Goal: Task Accomplishment & Management: Complete application form

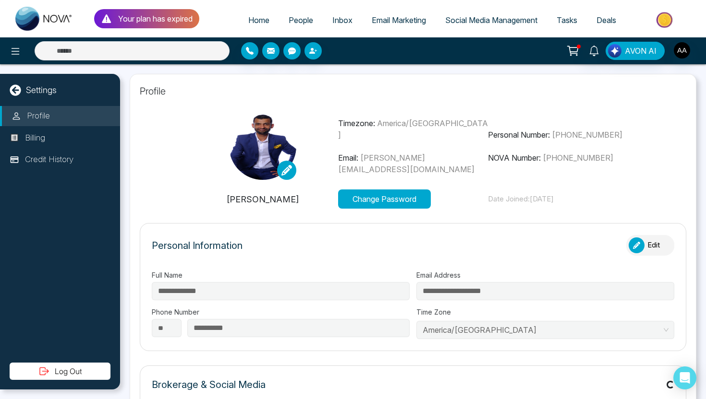
type input "**********"
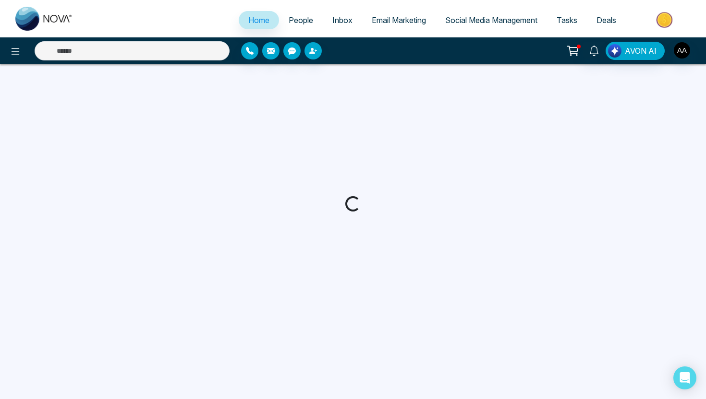
select select "*"
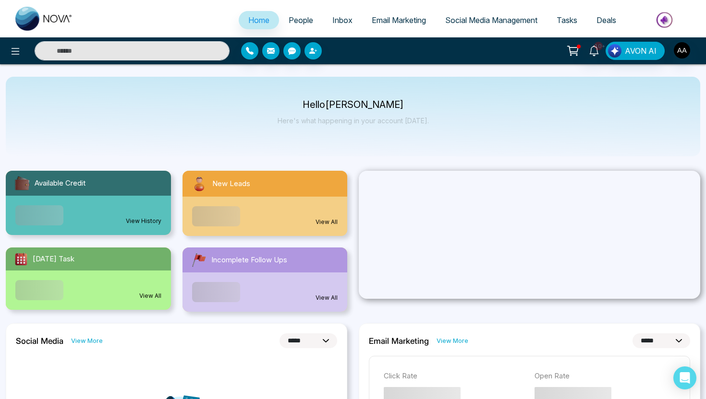
click at [303, 16] on span "People" at bounding box center [301, 20] width 24 height 10
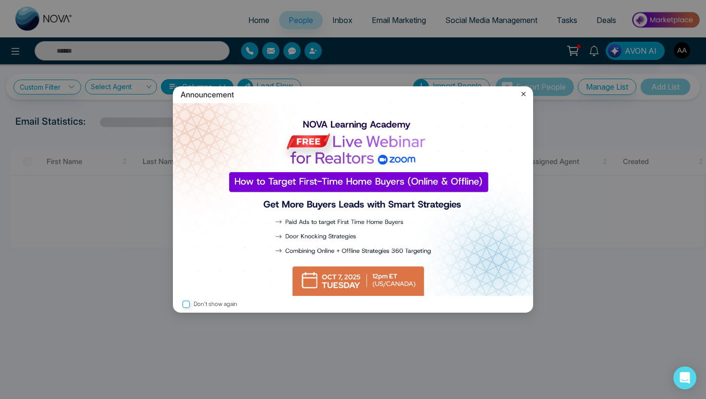
click at [525, 96] on icon at bounding box center [524, 94] width 10 height 10
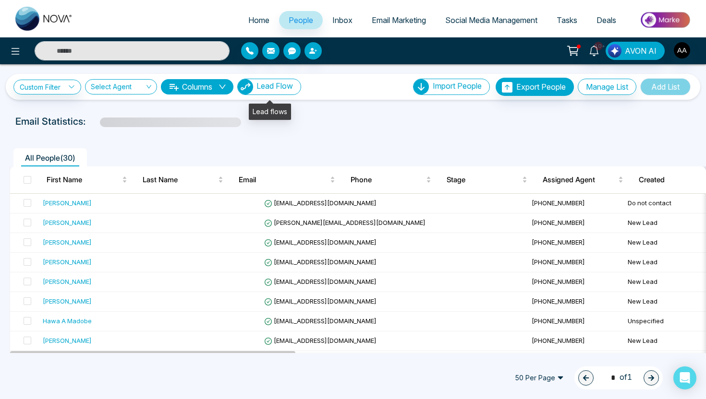
click at [291, 85] on span "Lead Flow" at bounding box center [274, 86] width 36 height 10
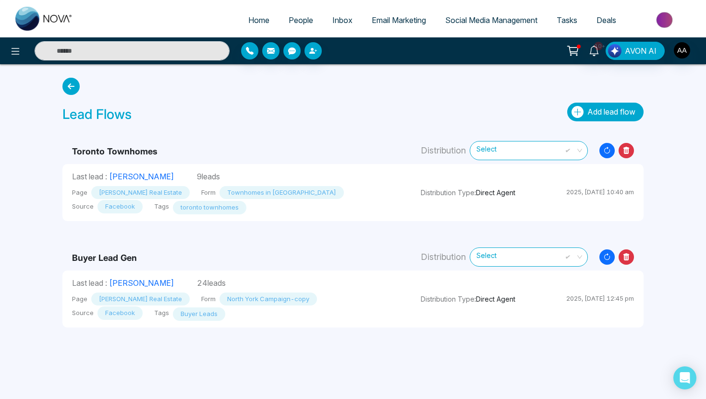
click at [596, 110] on span "Add lead flow" at bounding box center [611, 112] width 48 height 10
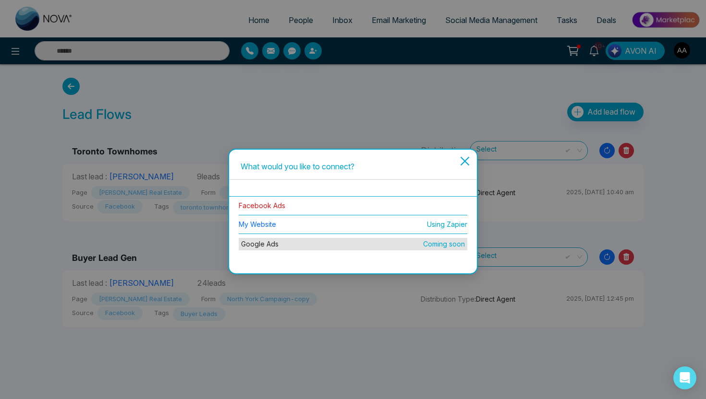
click at [278, 207] on link "Facebook Ads" at bounding box center [262, 206] width 47 height 8
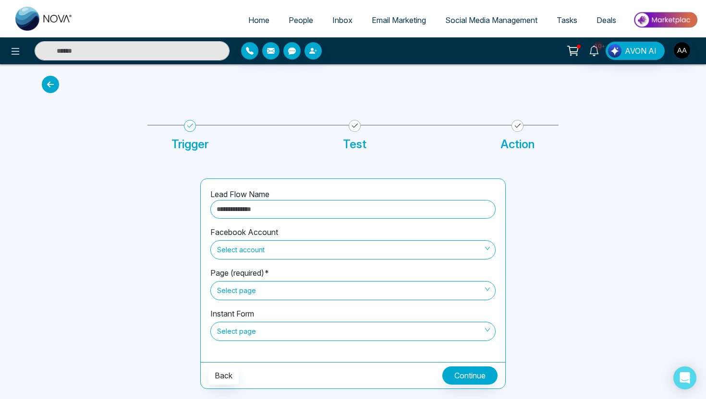
click at [280, 212] on input "text" at bounding box center [352, 209] width 285 height 19
click at [293, 249] on span "Select account" at bounding box center [353, 250] width 272 height 16
type input "**********"
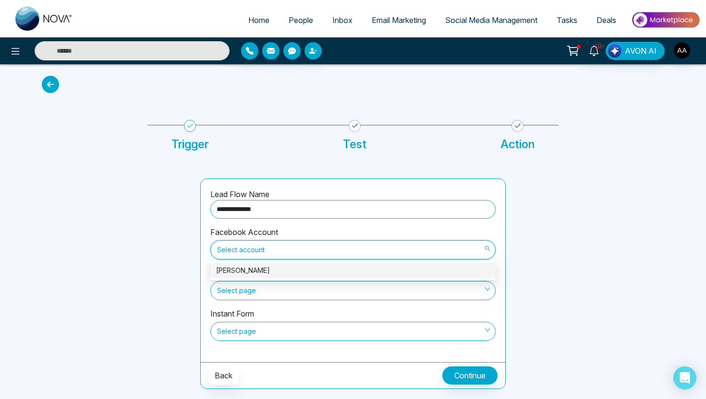
click at [288, 273] on div "Ash Ahluwalia" at bounding box center [353, 271] width 274 height 11
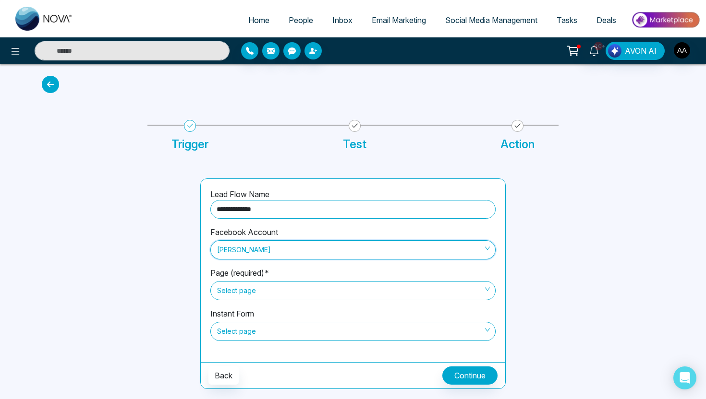
click at [287, 297] on span "Select page" at bounding box center [353, 291] width 272 height 16
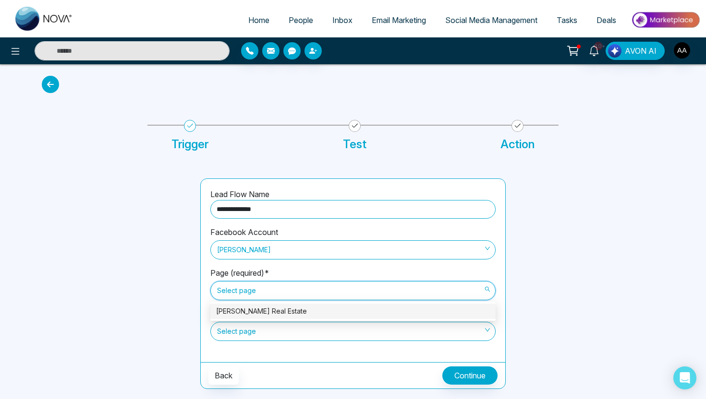
click at [286, 315] on div "Ash Ahluwalia Real Estate" at bounding box center [353, 311] width 274 height 11
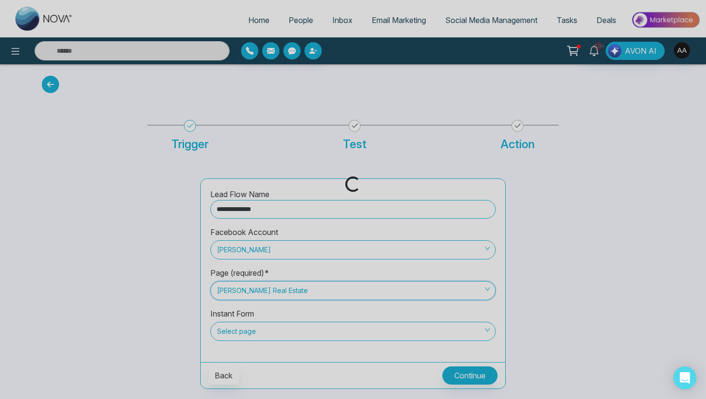
click at [285, 333] on div "Loading..." at bounding box center [353, 199] width 706 height 399
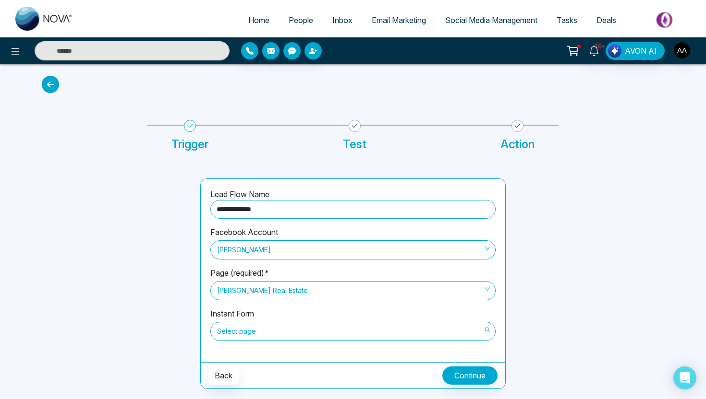
click at [285, 335] on span "Select page" at bounding box center [353, 332] width 272 height 16
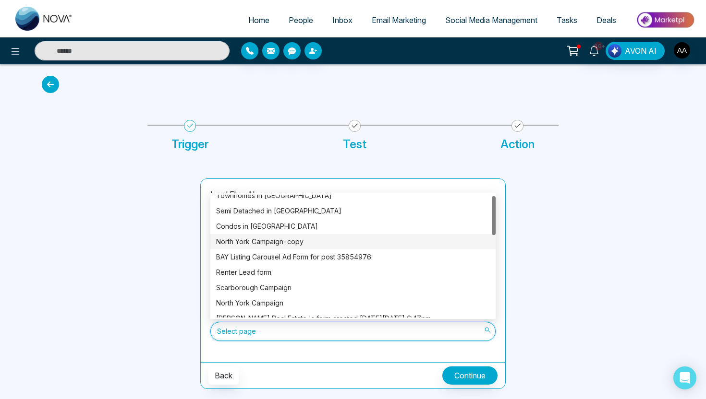
scroll to position [8, 0]
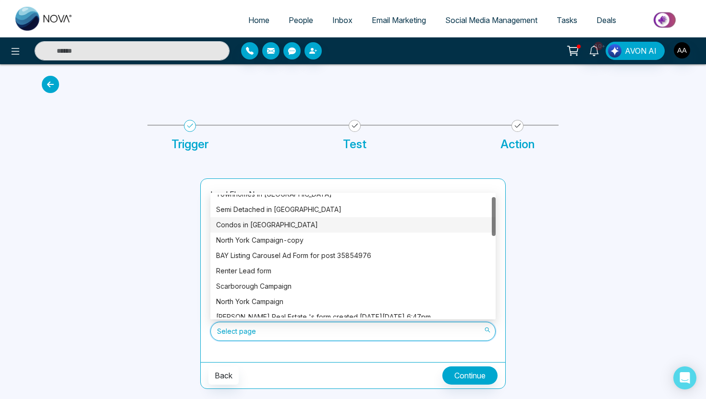
click at [295, 223] on div "Condos in Toronto" at bounding box center [353, 225] width 274 height 11
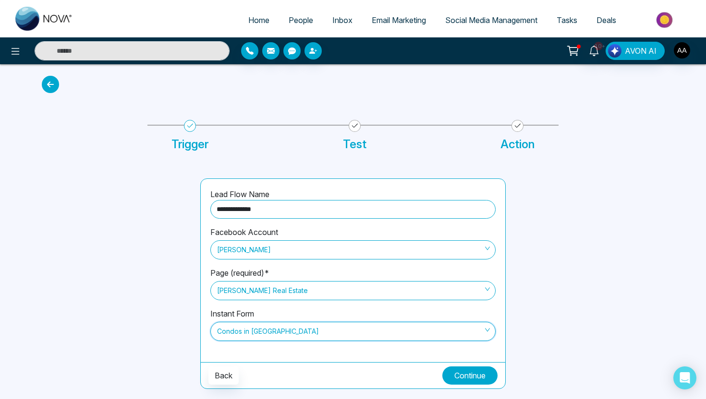
click at [450, 373] on button "Continue" at bounding box center [469, 376] width 55 height 18
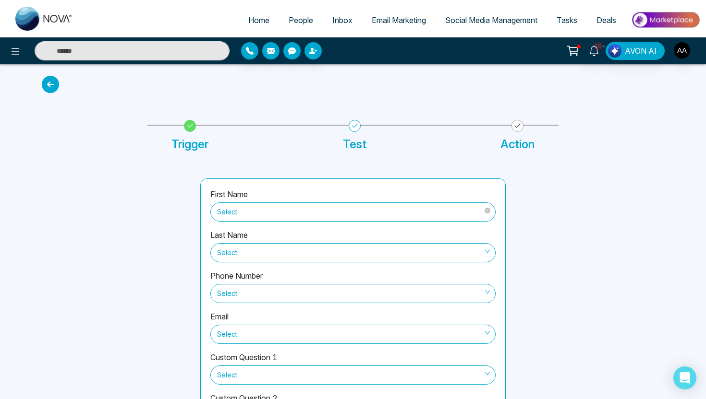
click at [415, 219] on span "Select" at bounding box center [353, 212] width 272 height 16
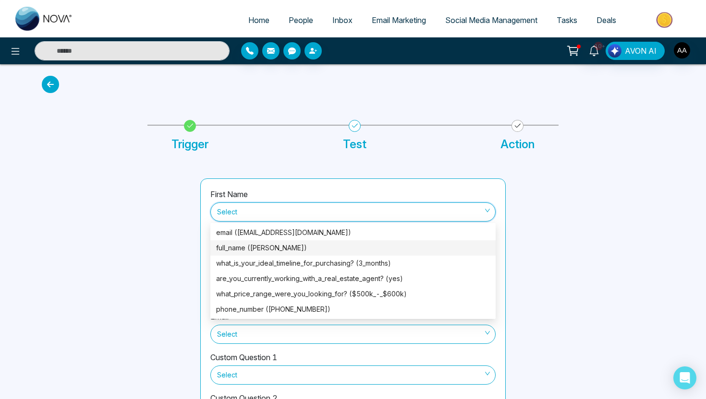
click at [392, 252] on div "full_name (Robert Bawcutt)" at bounding box center [353, 248] width 274 height 11
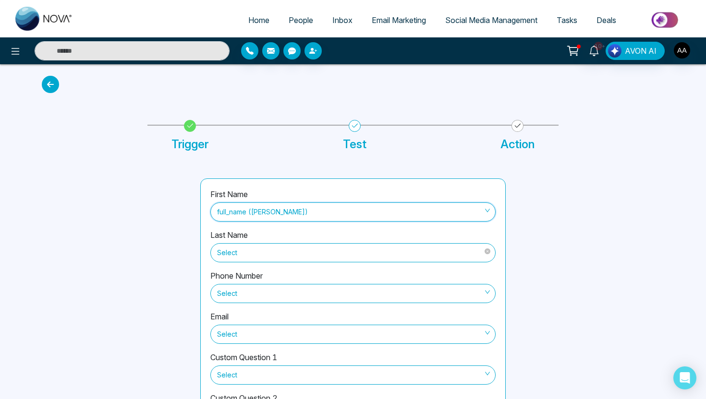
click at [393, 253] on span "Select" at bounding box center [353, 253] width 272 height 16
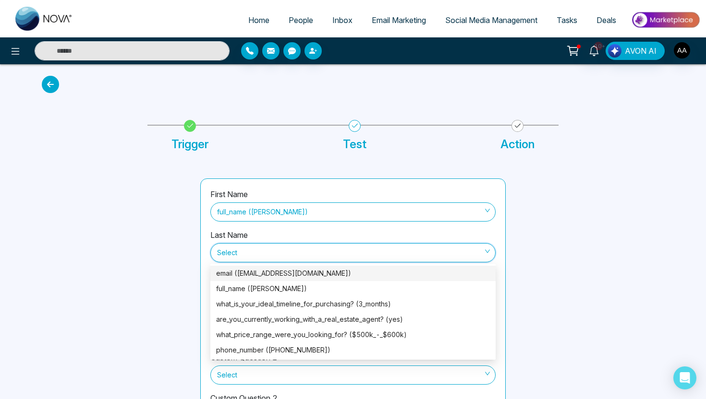
click at [379, 230] on div "Last Name Select" at bounding box center [352, 249] width 285 height 41
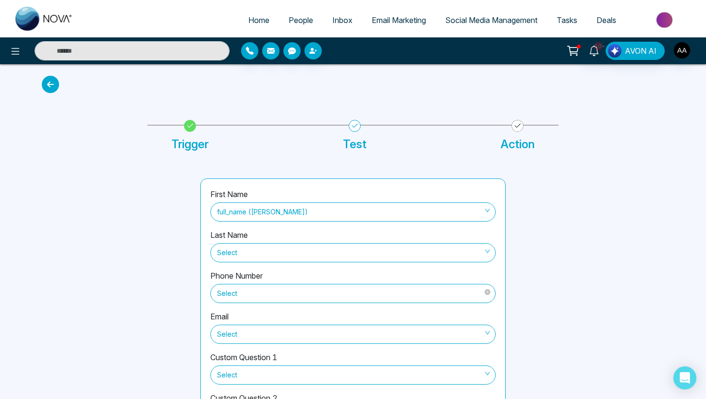
click at [366, 292] on span "Select" at bounding box center [353, 294] width 272 height 16
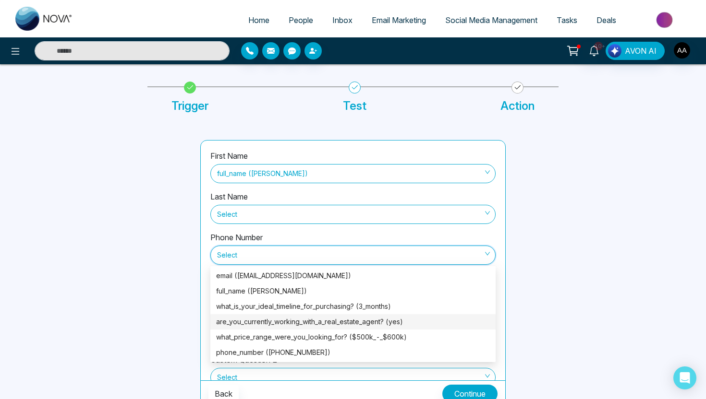
scroll to position [38, 0]
click at [314, 356] on div "phone_number (+14165535053)" at bounding box center [353, 353] width 274 height 11
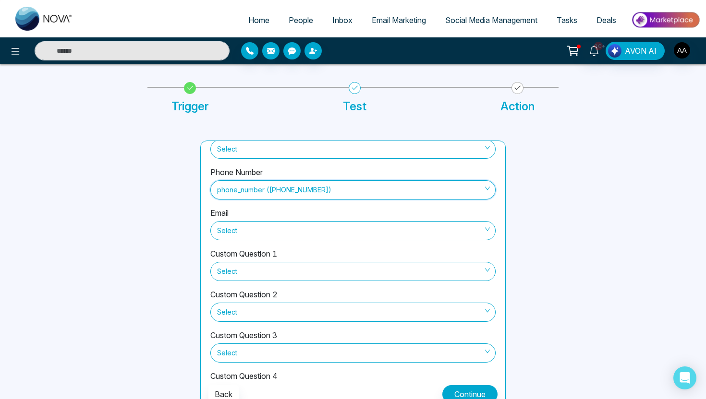
scroll to position [68, 0]
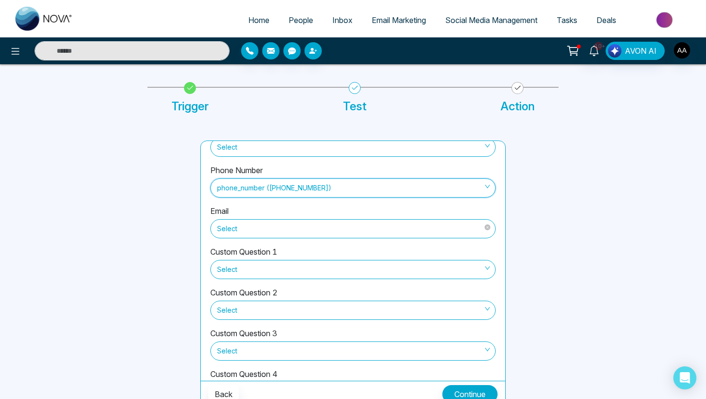
click at [332, 227] on span "Select" at bounding box center [353, 229] width 272 height 16
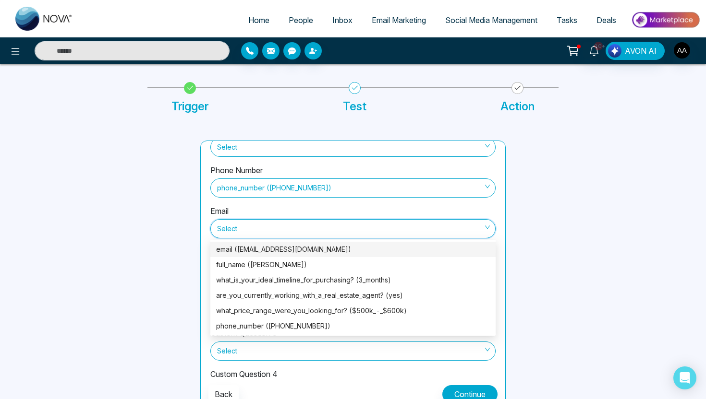
click at [312, 247] on div "email (r.tbawcutt@sympatico.ca)" at bounding box center [353, 249] width 274 height 11
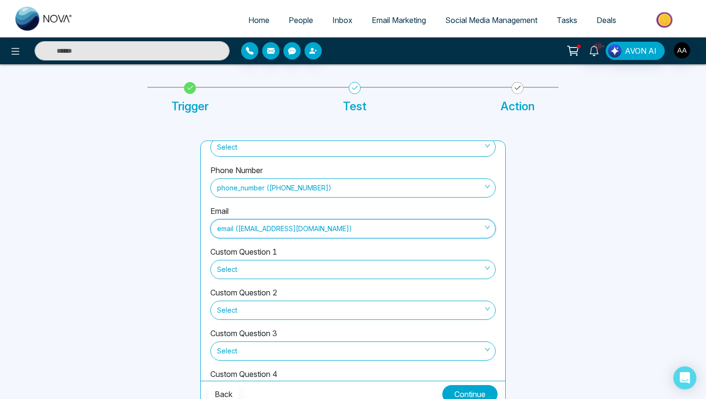
scroll to position [106, 0]
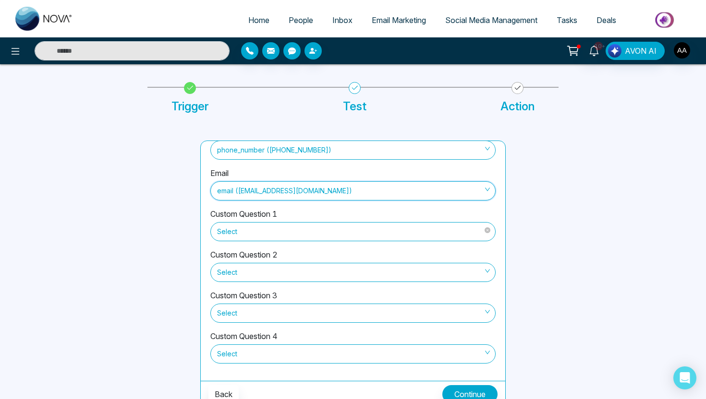
click at [314, 231] on span "Select" at bounding box center [353, 232] width 272 height 16
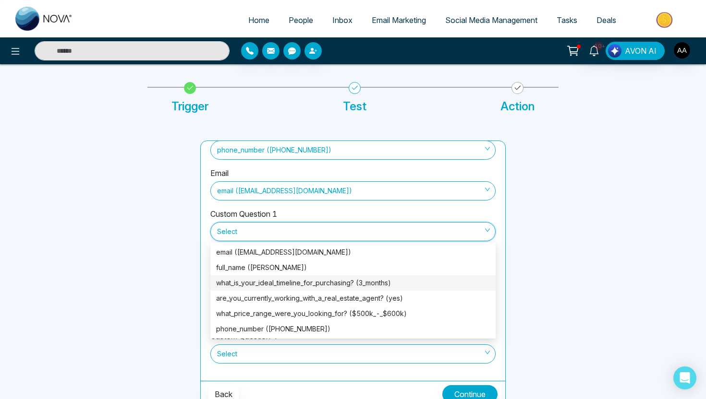
click at [308, 281] on div "what_is_your_ideal_timeline_for_purchasing? (3_months)" at bounding box center [353, 283] width 274 height 11
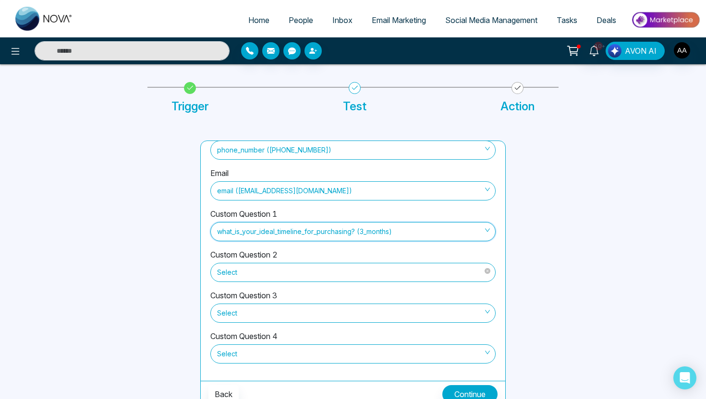
click at [308, 274] on span "Select" at bounding box center [353, 273] width 272 height 16
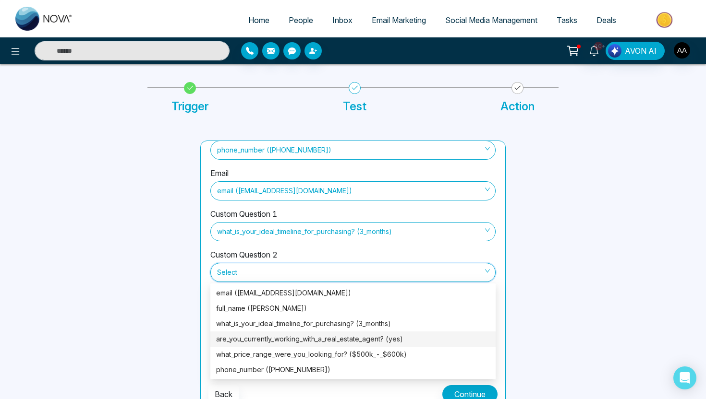
click at [318, 338] on div "are_you_currently_working_with_a_real_estate_agent? (yes)" at bounding box center [353, 339] width 274 height 11
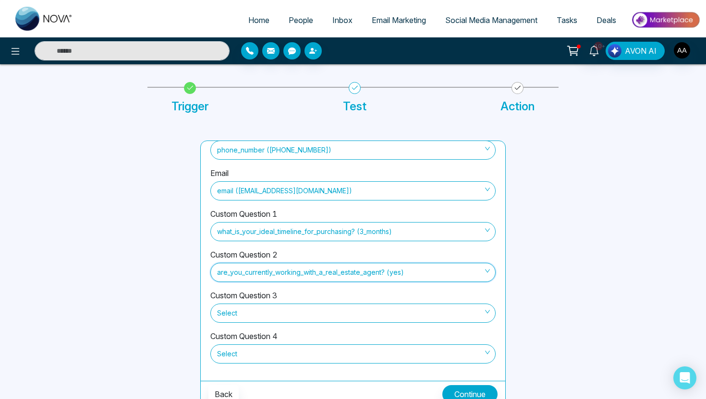
scroll to position [47, 0]
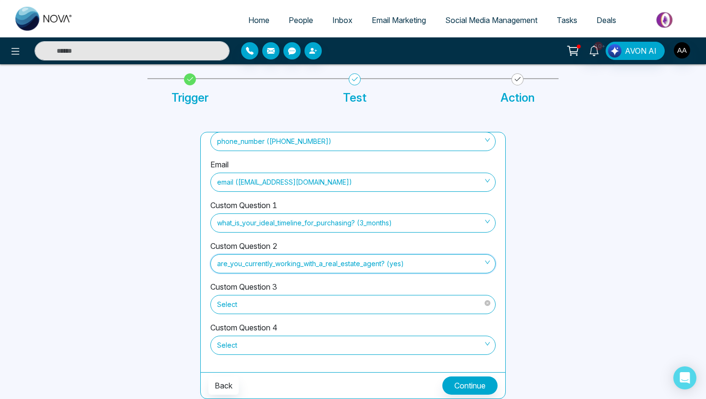
click at [328, 305] on span "Select" at bounding box center [353, 305] width 272 height 16
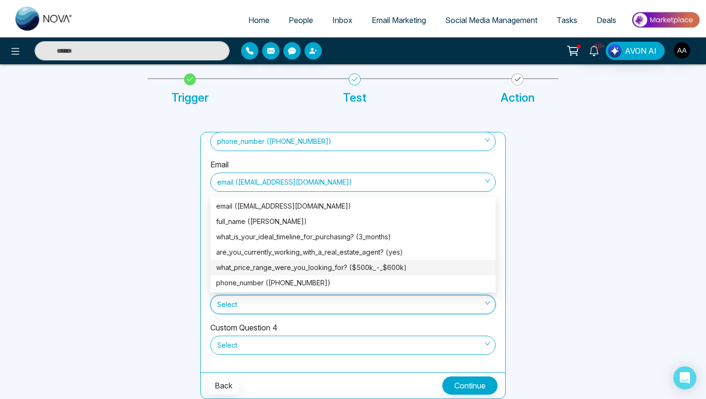
click at [341, 265] on div "what_price_range_were_you_looking_for? ($500k_-_$600k)" at bounding box center [353, 268] width 274 height 11
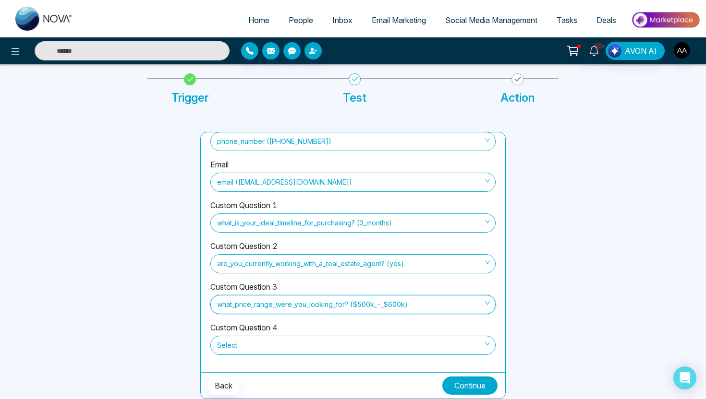
click at [467, 387] on button "Continue" at bounding box center [469, 386] width 55 height 18
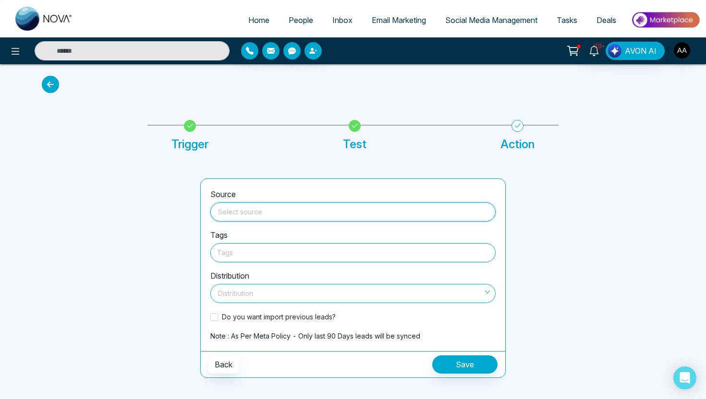
click at [388, 212] on input "search" at bounding box center [353, 210] width 274 height 14
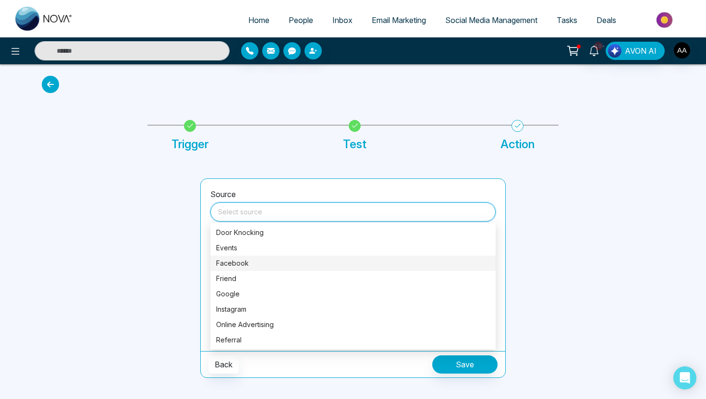
click at [277, 268] on div "Facebook" at bounding box center [353, 263] width 274 height 11
type input "********"
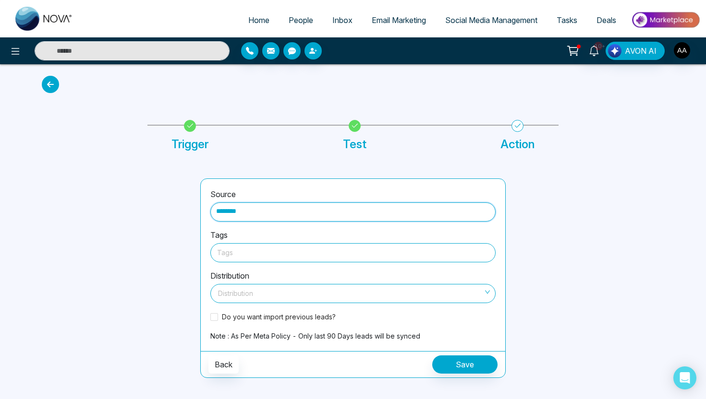
click at [279, 259] on div "Tags" at bounding box center [352, 252] width 285 height 19
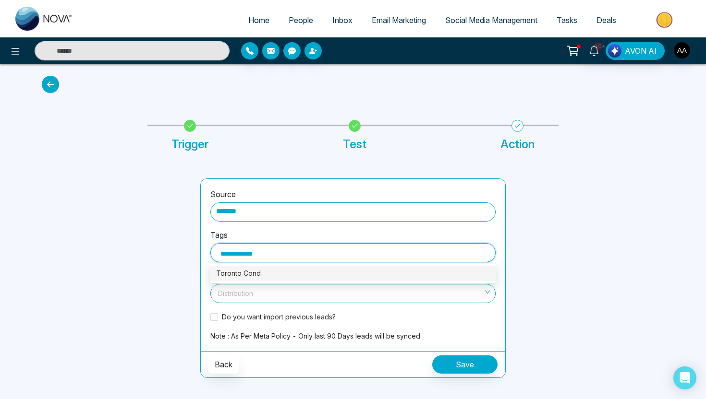
type input "**********"
click at [275, 270] on div "Toronto Condos" at bounding box center [353, 273] width 274 height 11
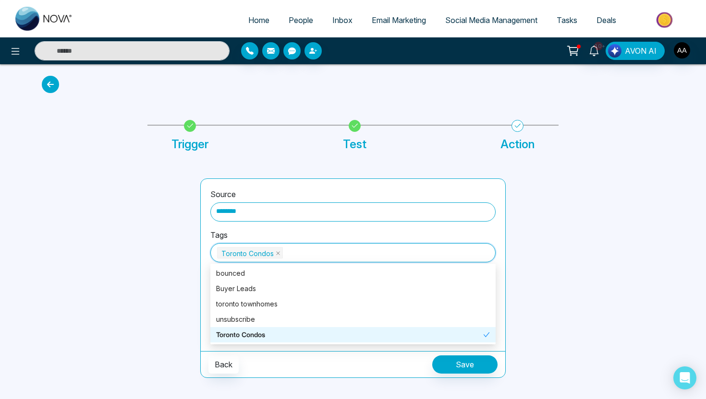
click at [175, 322] on div at bounding box center [115, 279] width 158 height 200
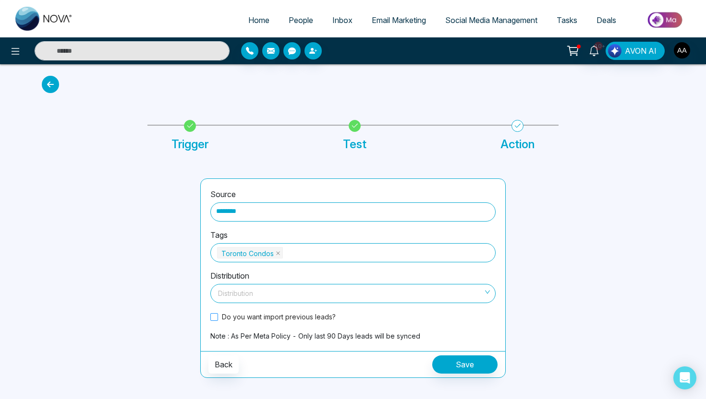
click at [216, 316] on span at bounding box center [214, 318] width 8 height 8
click at [405, 295] on input "search" at bounding box center [349, 292] width 267 height 14
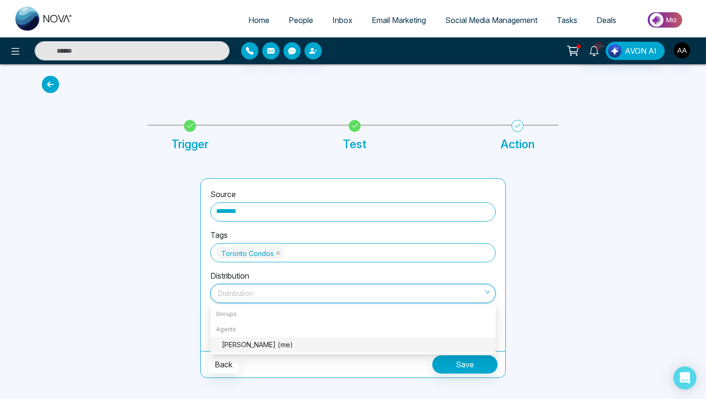
click at [353, 342] on div "Ash Ahluwalia (me)" at bounding box center [356, 345] width 268 height 11
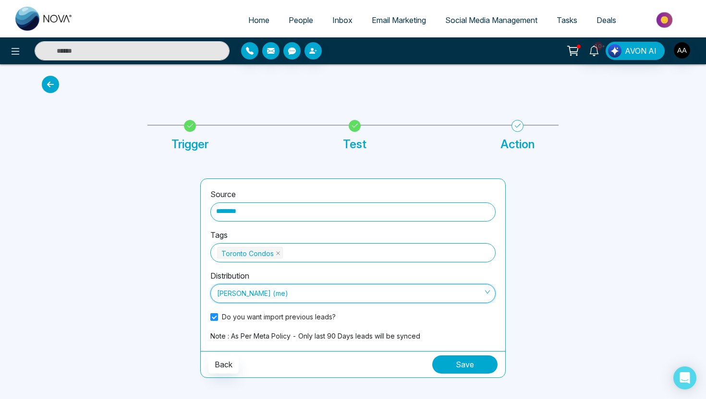
click at [467, 361] on button "Save" at bounding box center [464, 365] width 65 height 18
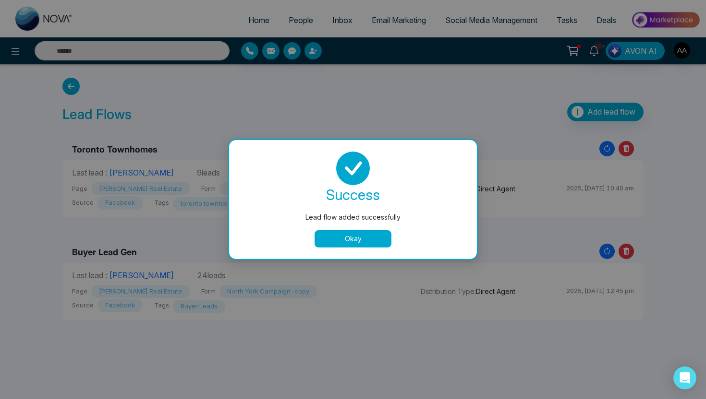
click at [377, 236] on button "Okay" at bounding box center [352, 238] width 77 height 17
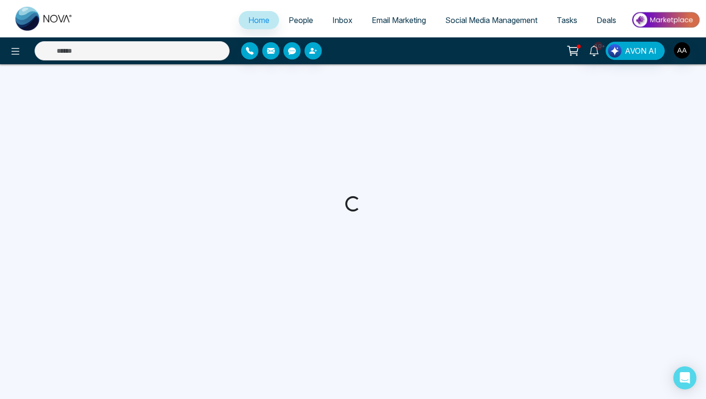
select select "*"
